Goal: Task Accomplishment & Management: Complete application form

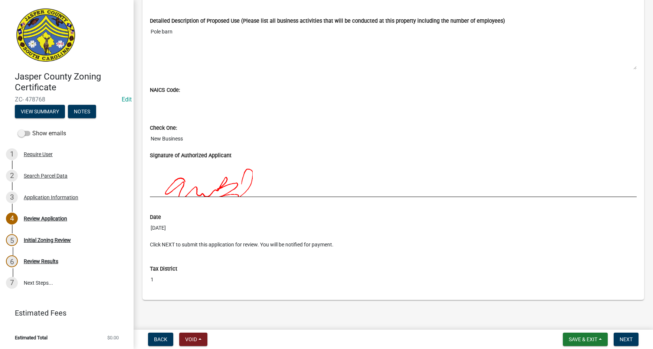
scroll to position [642, 0]
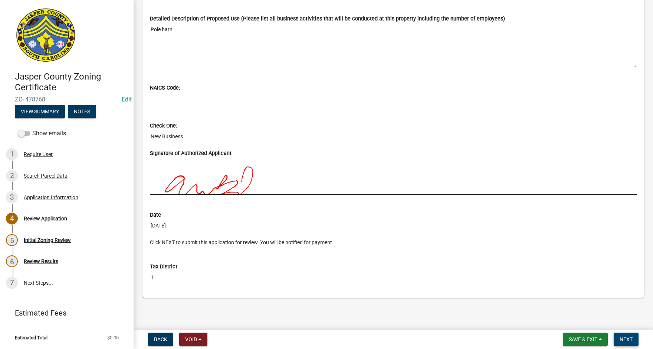
click at [629, 341] on span "Next" at bounding box center [626, 339] width 13 height 6
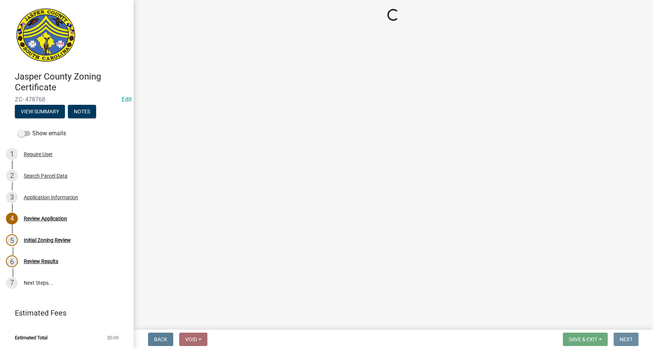
scroll to position [0, 0]
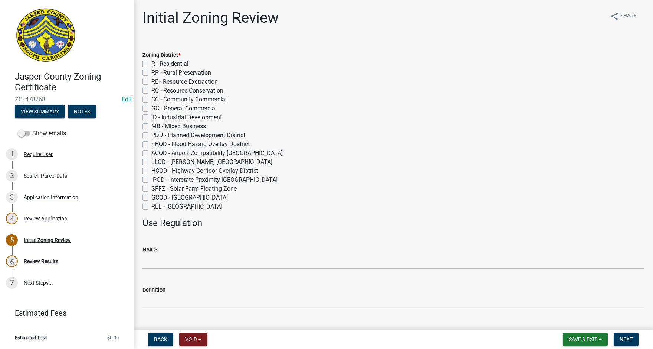
click at [151, 71] on label "RP - Rural Preservation" at bounding box center [181, 72] width 60 height 9
click at [151, 71] on input "RP - Rural Preservation" at bounding box center [153, 70] width 5 height 5
checkbox input "true"
checkbox input "false"
checkbox input "true"
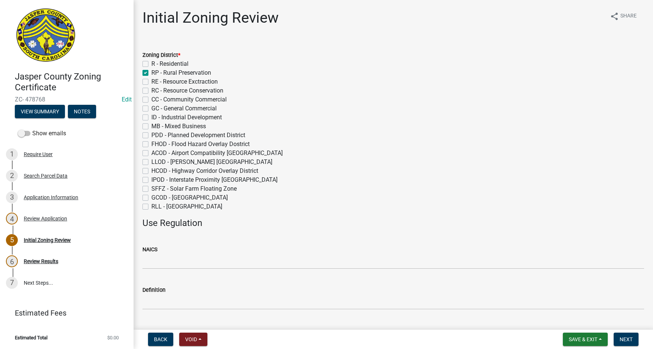
checkbox input "false"
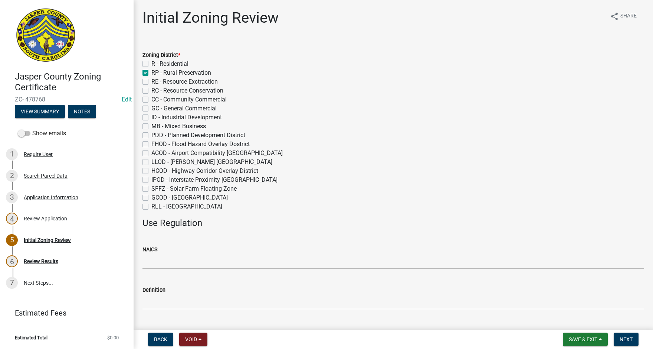
checkbox input "false"
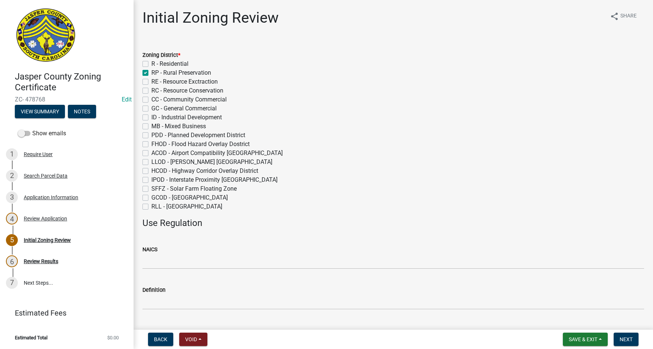
checkbox input "false"
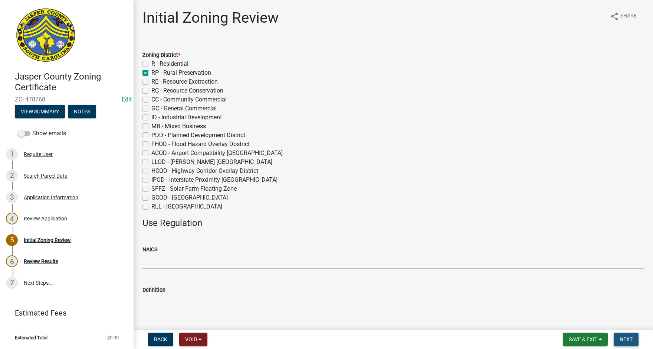
click at [626, 340] on span "Next" at bounding box center [626, 339] width 13 height 6
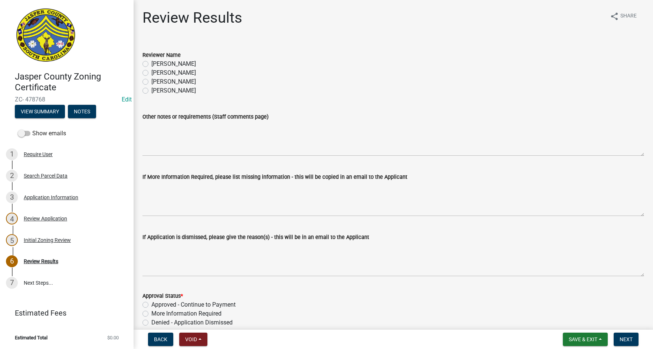
click at [151, 70] on label "[PERSON_NAME]" at bounding box center [173, 72] width 45 height 9
click at [151, 70] on input "[PERSON_NAME]" at bounding box center [153, 70] width 5 height 5
radio input "true"
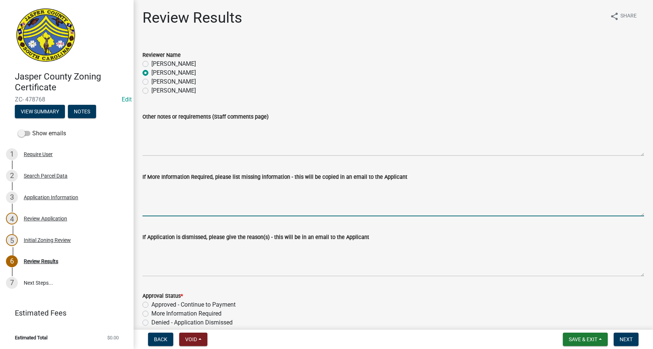
click at [150, 195] on textarea "If More Information Required, please list missing information - this will be co…" at bounding box center [394, 198] width 502 height 35
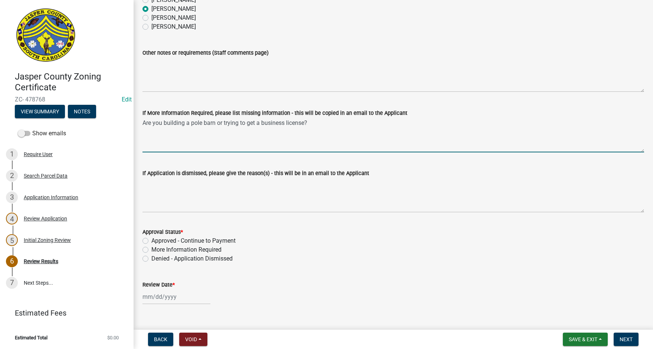
scroll to position [74, 0]
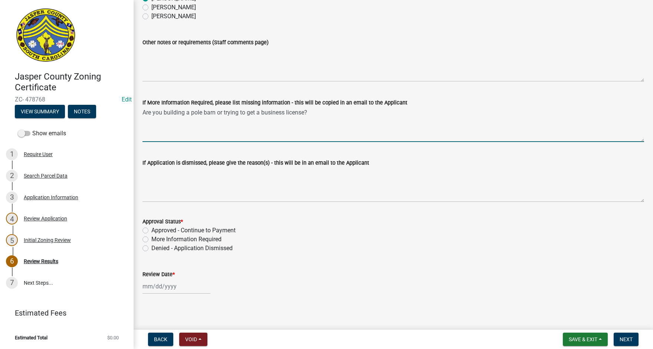
type textarea "Are you building a pole barn or trying to get a business license?"
click at [151, 240] on label "More Information Required" at bounding box center [186, 239] width 70 height 9
click at [151, 239] on input "More Information Required" at bounding box center [153, 237] width 5 height 5
radio input "true"
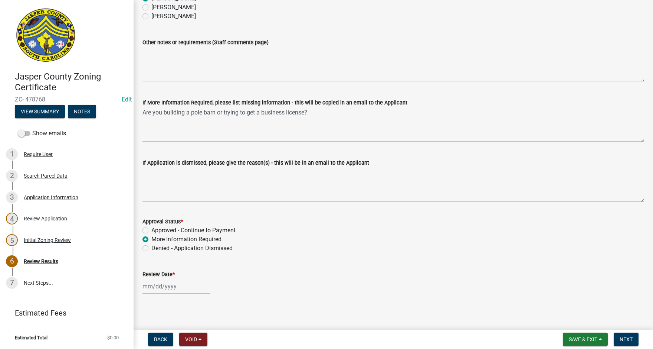
select select "9"
select select "2025"
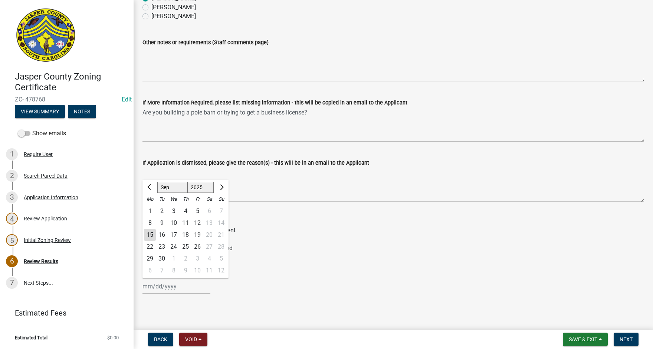
click at [165, 287] on div "[PERSON_NAME] Feb Mar Apr [PERSON_NAME][DATE] Oct Nov [DATE] 1526 1527 1528 152…" at bounding box center [177, 285] width 68 height 15
click at [151, 233] on div "15" at bounding box center [150, 235] width 12 height 12
type input "[DATE]"
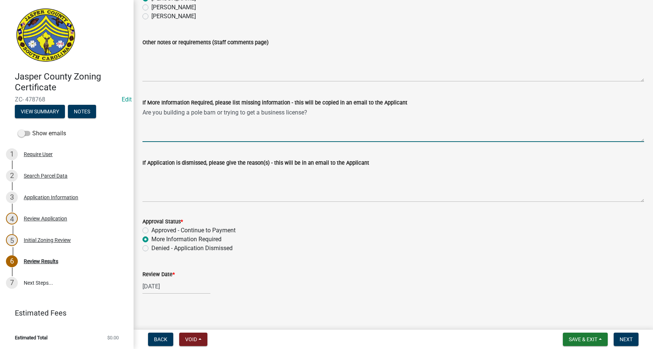
drag, startPoint x: 216, startPoint y: 113, endPoint x: 247, endPoint y: 110, distance: 31.0
click at [217, 113] on textarea "Are you building a pole barn or trying to get a business license?" at bounding box center [394, 124] width 502 height 35
type textarea "Are you building a pole barn at this location or trying to get a business licen…"
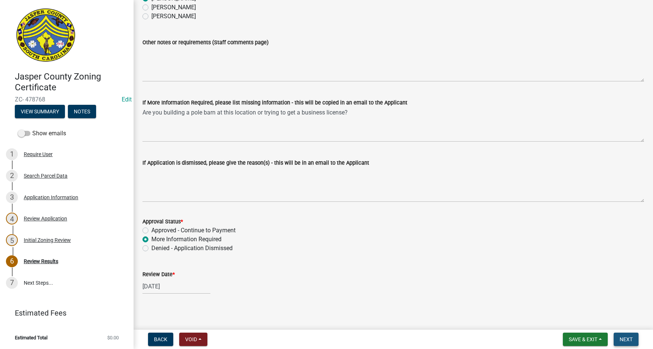
click at [626, 337] on span "Next" at bounding box center [626, 339] width 13 height 6
